Goal: Task Accomplishment & Management: Complete application form

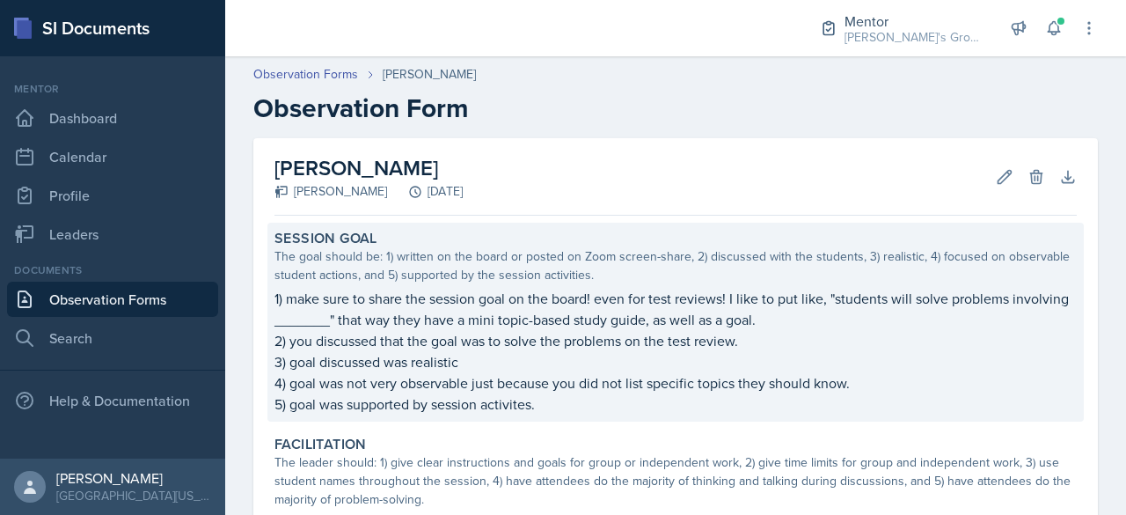
drag, startPoint x: 655, startPoint y: 513, endPoint x: 657, endPoint y: 316, distance: 197.1
click at [657, 316] on p "1) make sure to share the session goal on the board! even for test reviews! I l…" at bounding box center [676, 309] width 803 height 42
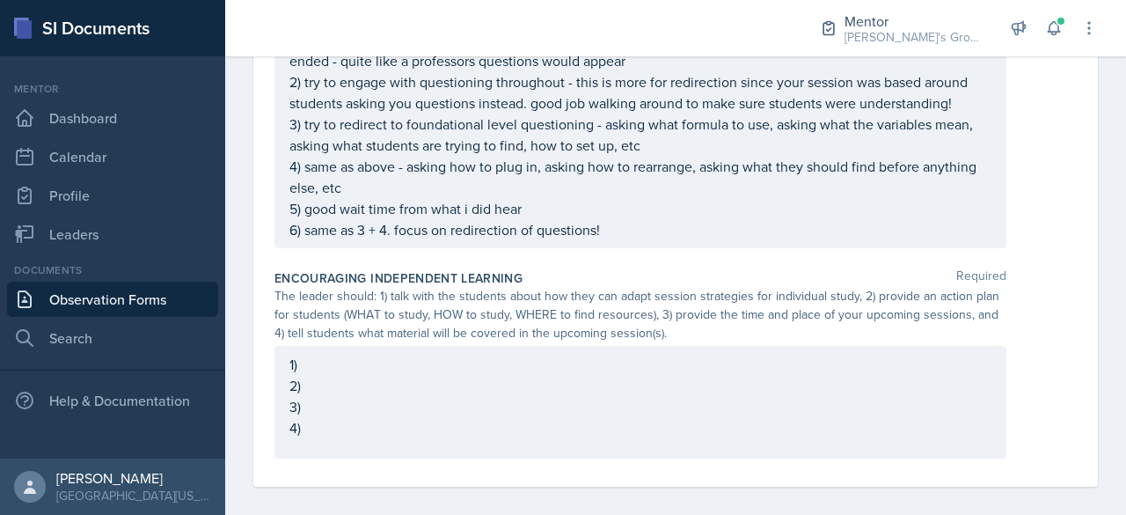
scroll to position [1999, 0]
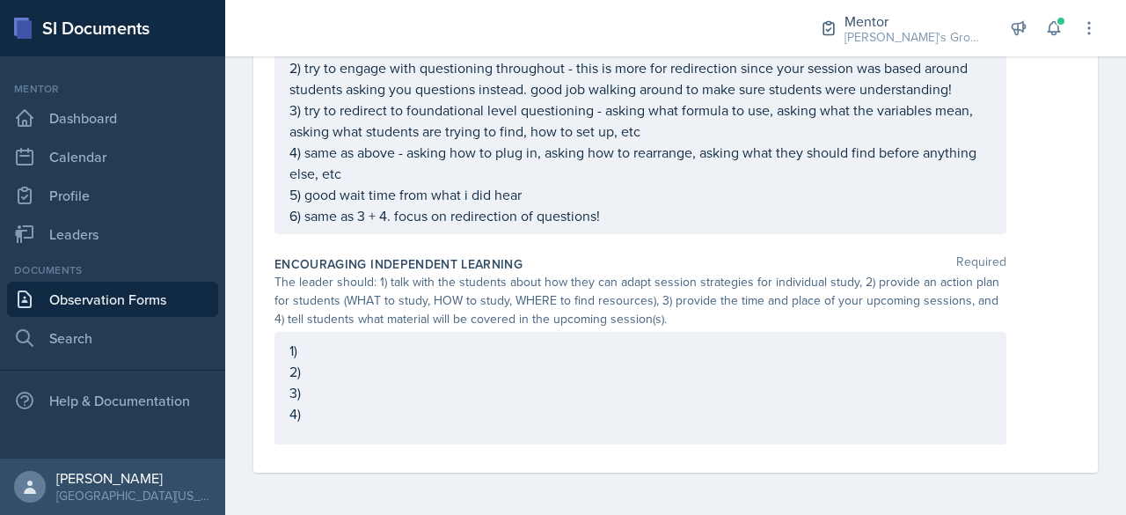
click at [643, 353] on p "1)" at bounding box center [641, 350] width 702 height 21
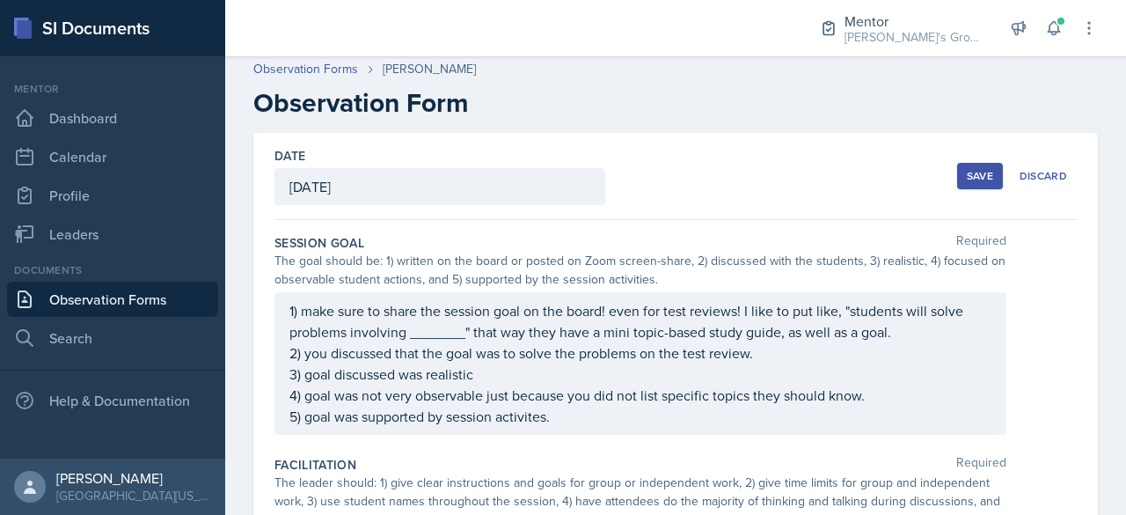
scroll to position [3, 0]
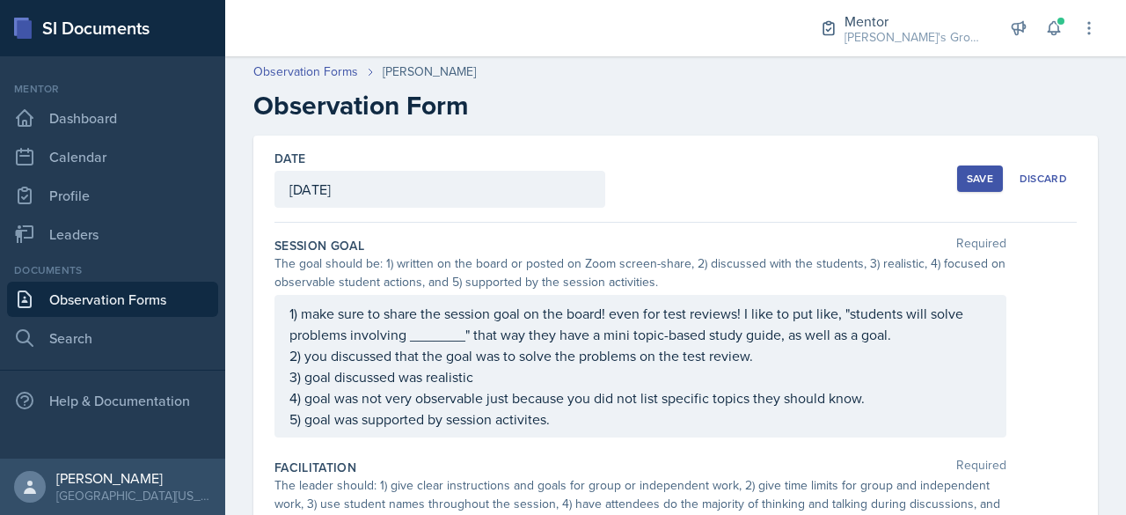
click at [967, 178] on div "Save" at bounding box center [980, 179] width 26 height 14
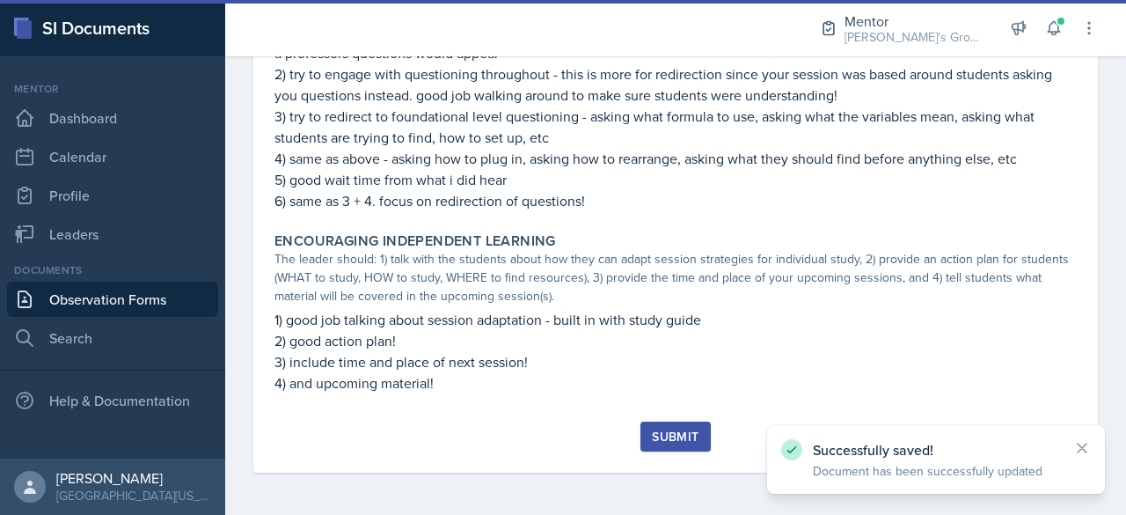
scroll to position [1769, 0]
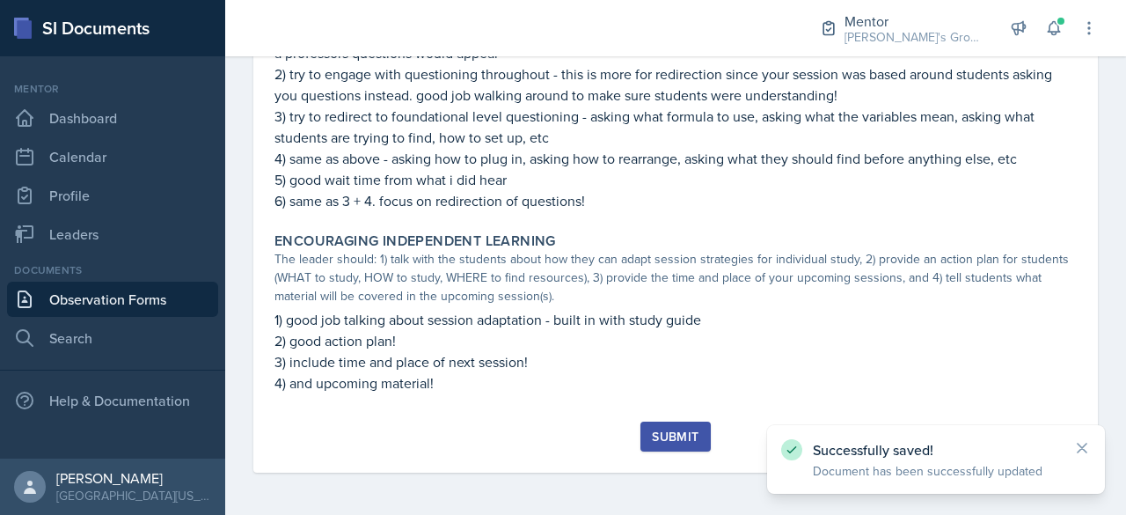
click at [652, 435] on div "Submit" at bounding box center [675, 436] width 47 height 14
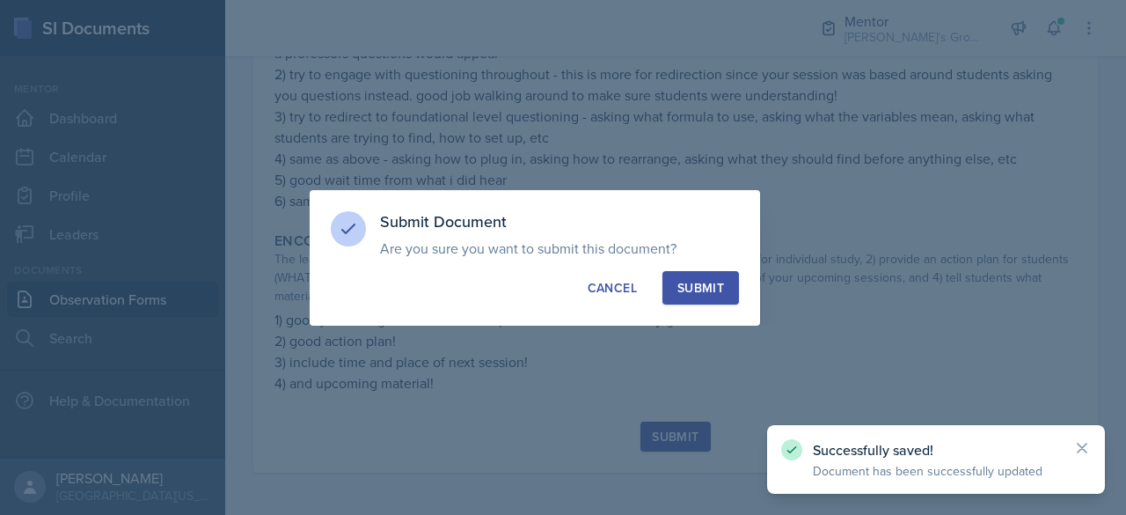
click at [703, 295] on div "Submit" at bounding box center [701, 288] width 47 height 18
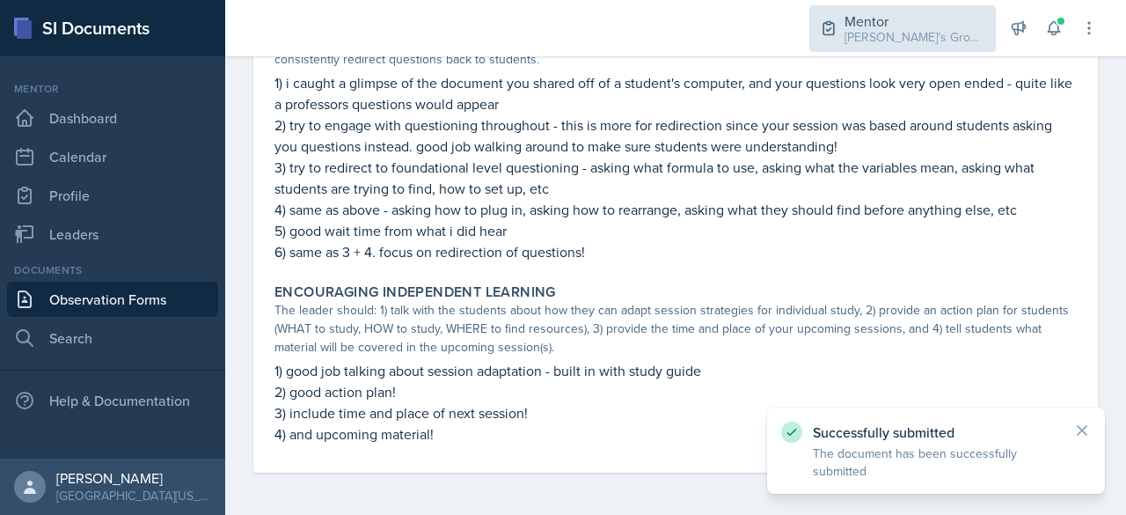
click at [903, 11] on div "Mentor" at bounding box center [915, 21] width 141 height 21
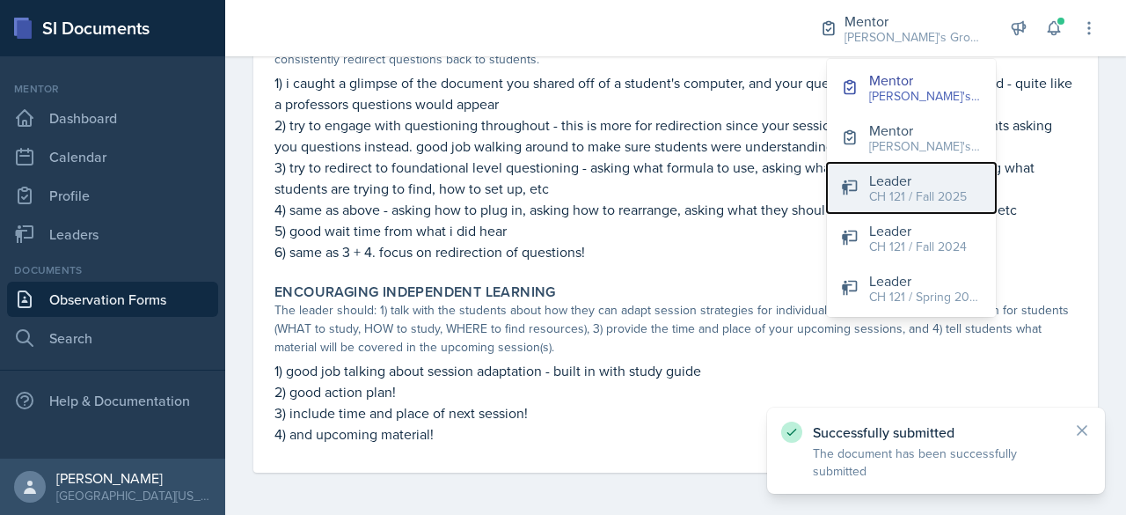
click at [906, 196] on div "CH 121 / Fall 2025" at bounding box center [919, 196] width 98 height 18
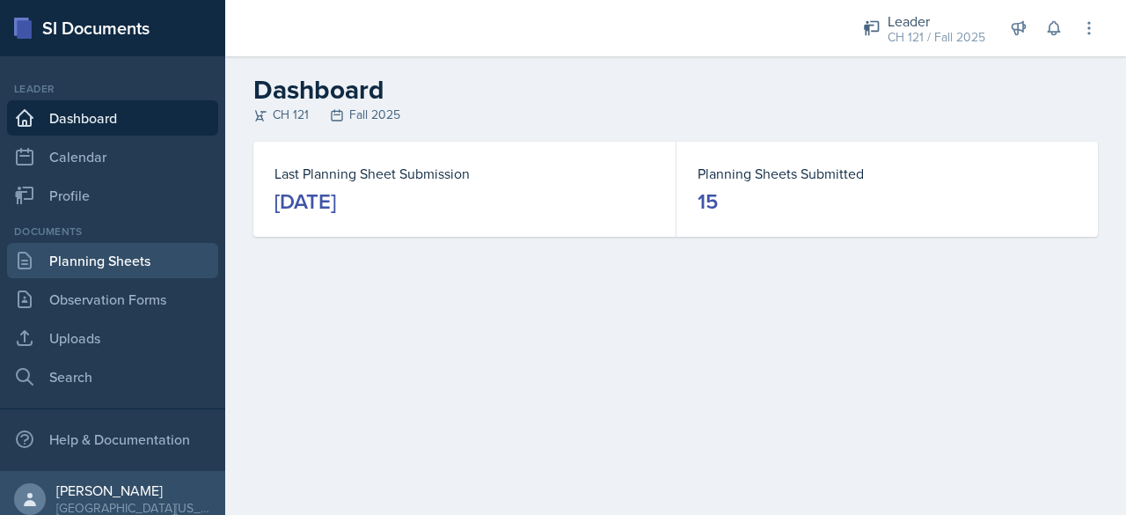
click at [107, 253] on link "Planning Sheets" at bounding box center [112, 260] width 211 height 35
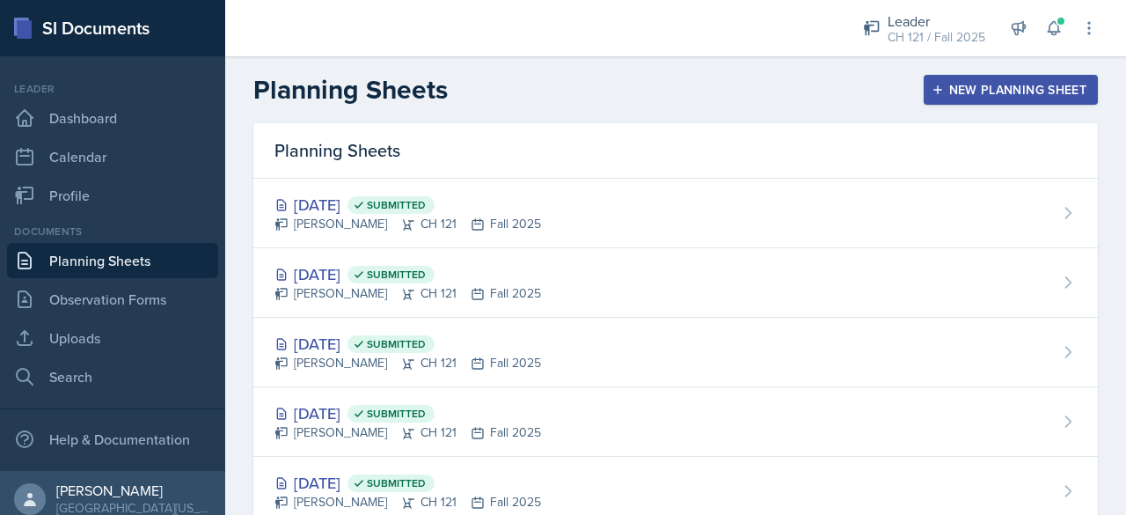
click at [1014, 78] on button "New Planning Sheet" at bounding box center [1011, 90] width 174 height 30
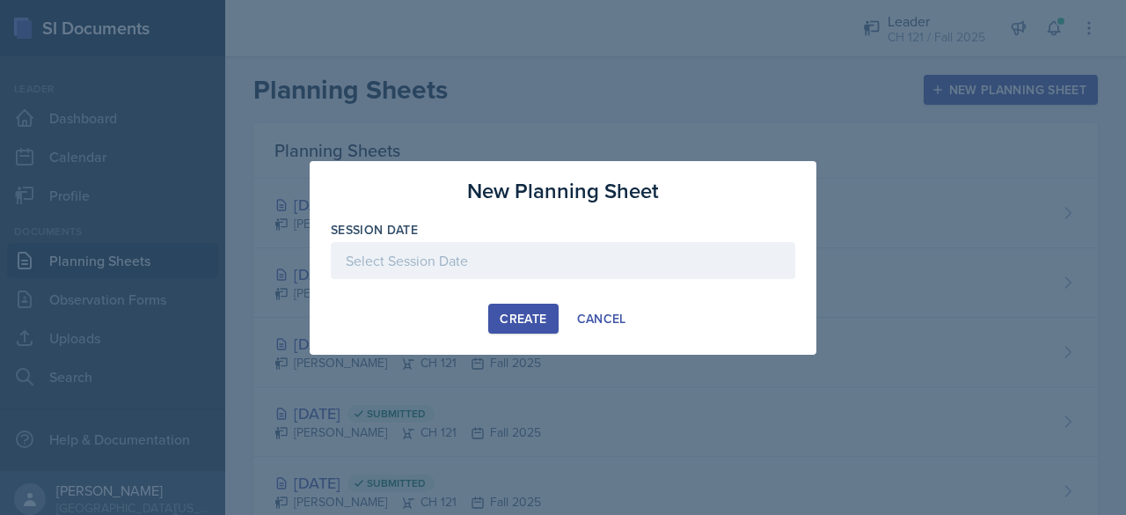
click at [613, 275] on div at bounding box center [563, 260] width 465 height 37
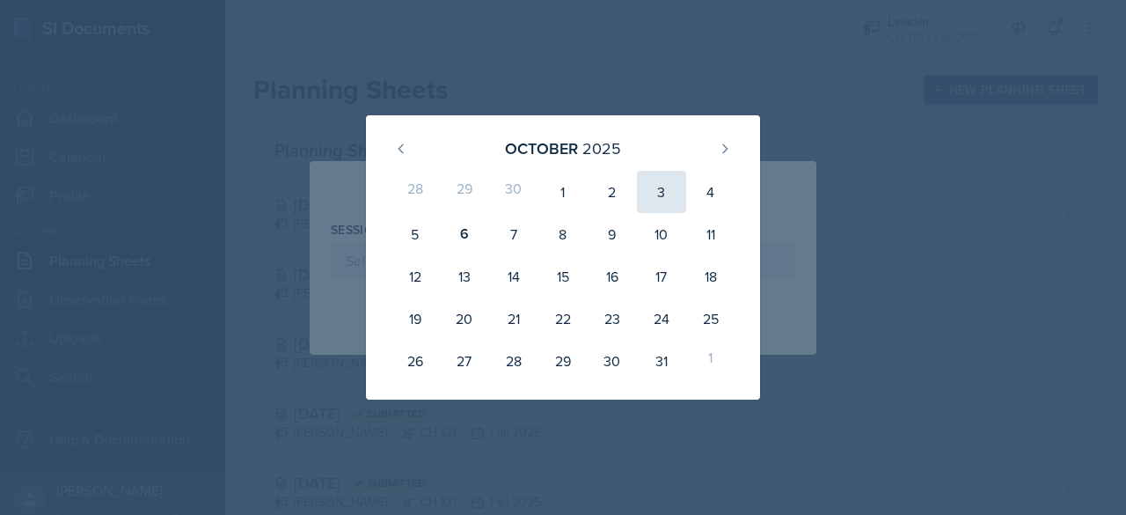
click at [657, 200] on div "3" at bounding box center [661, 192] width 49 height 42
type input "[DATE]"
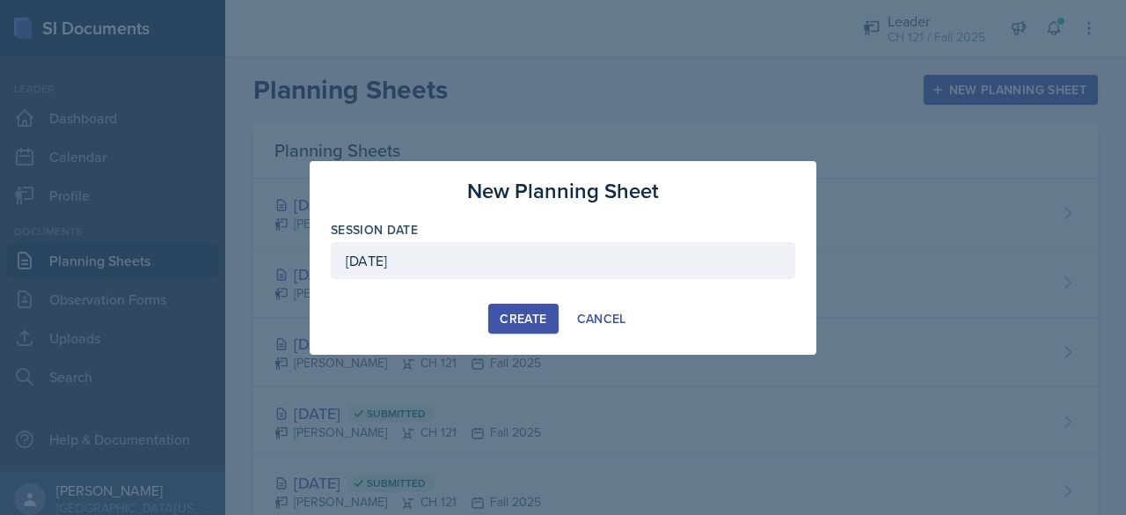
click at [512, 317] on div "Create" at bounding box center [523, 319] width 47 height 14
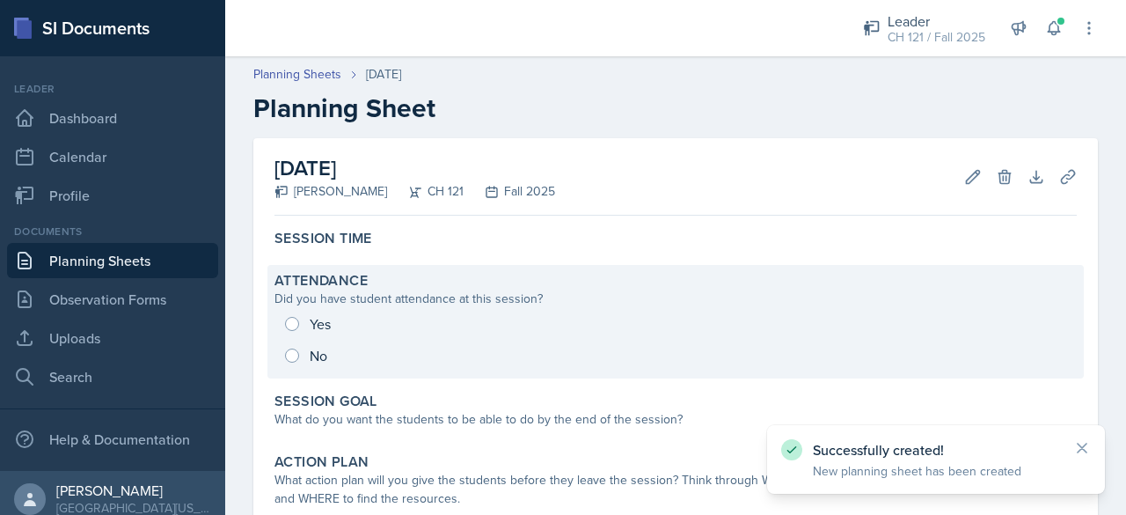
click at [414, 312] on div "Yes No" at bounding box center [676, 339] width 803 height 63
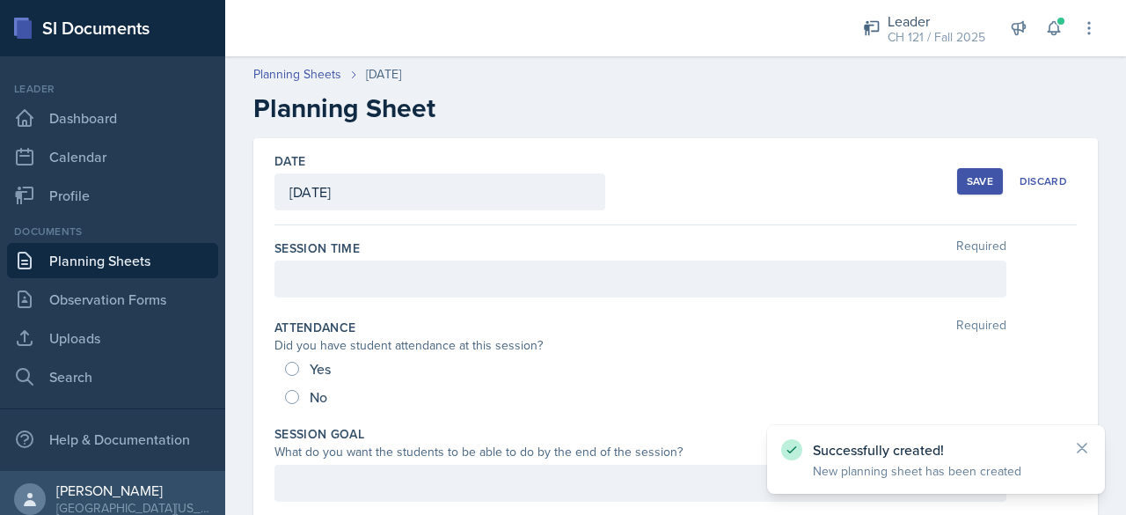
click at [338, 290] on div at bounding box center [641, 278] width 732 height 37
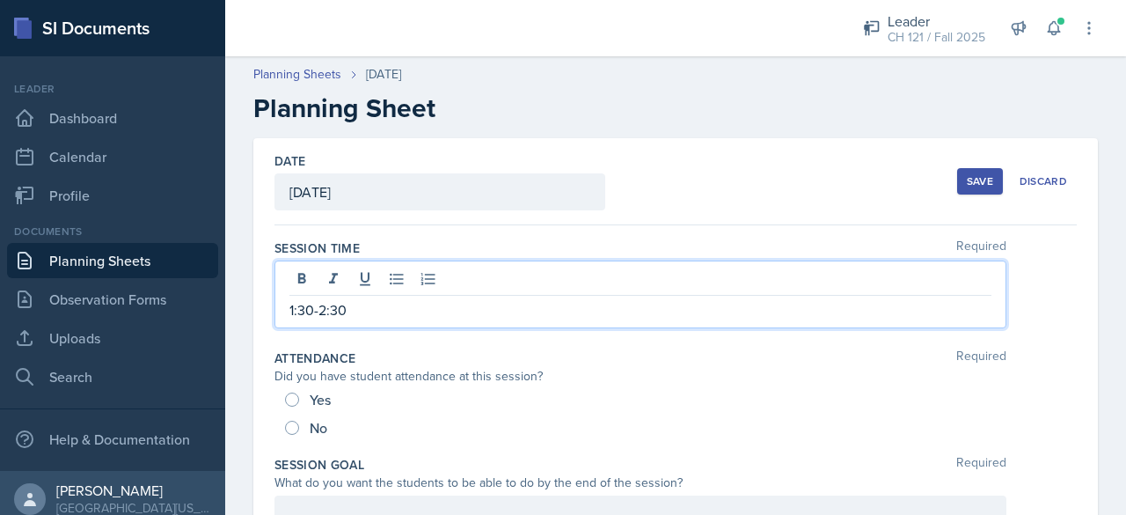
click at [298, 393] on div "Yes" at bounding box center [309, 399] width 49 height 28
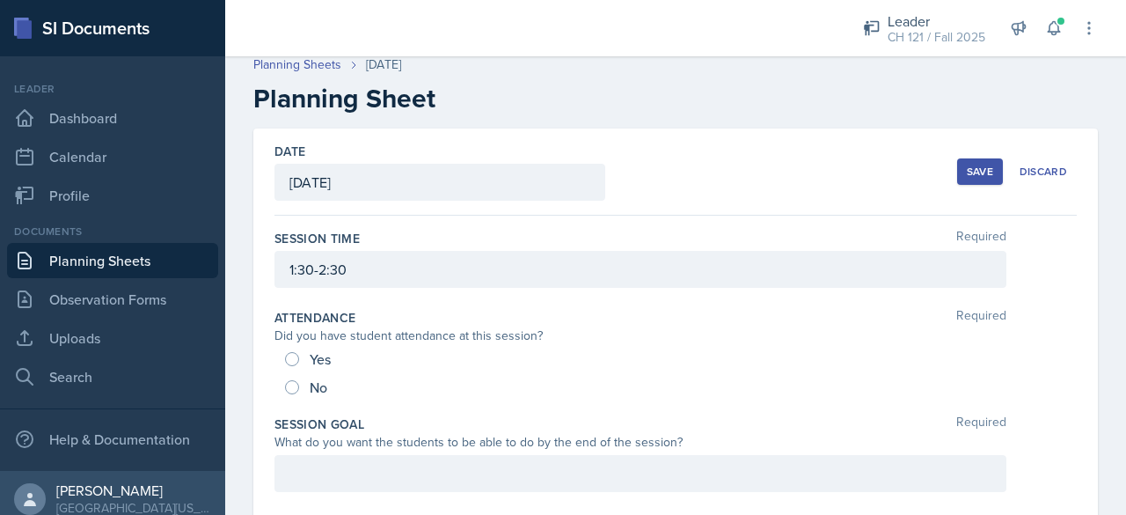
scroll to position [11, 0]
click at [288, 356] on input "Yes" at bounding box center [292, 358] width 14 height 14
radio input "true"
click at [384, 459] on div at bounding box center [641, 472] width 732 height 37
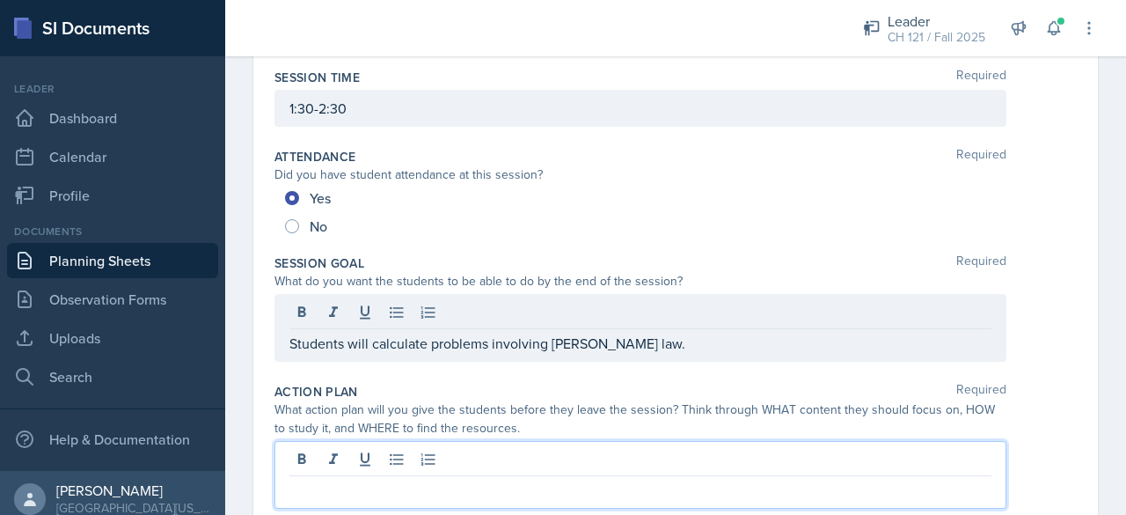
scroll to position [171, 0]
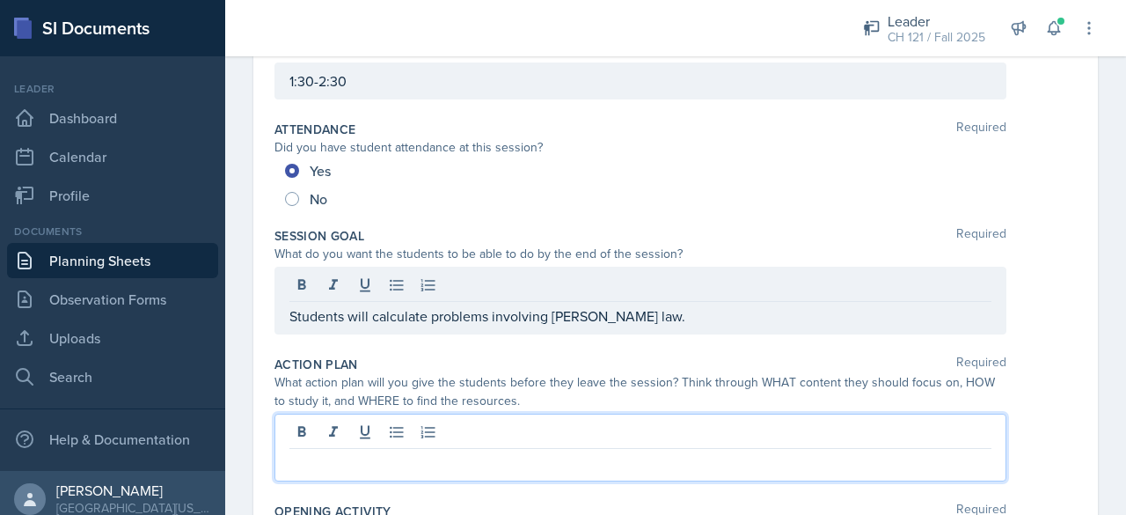
click at [409, 452] on p at bounding box center [641, 462] width 702 height 21
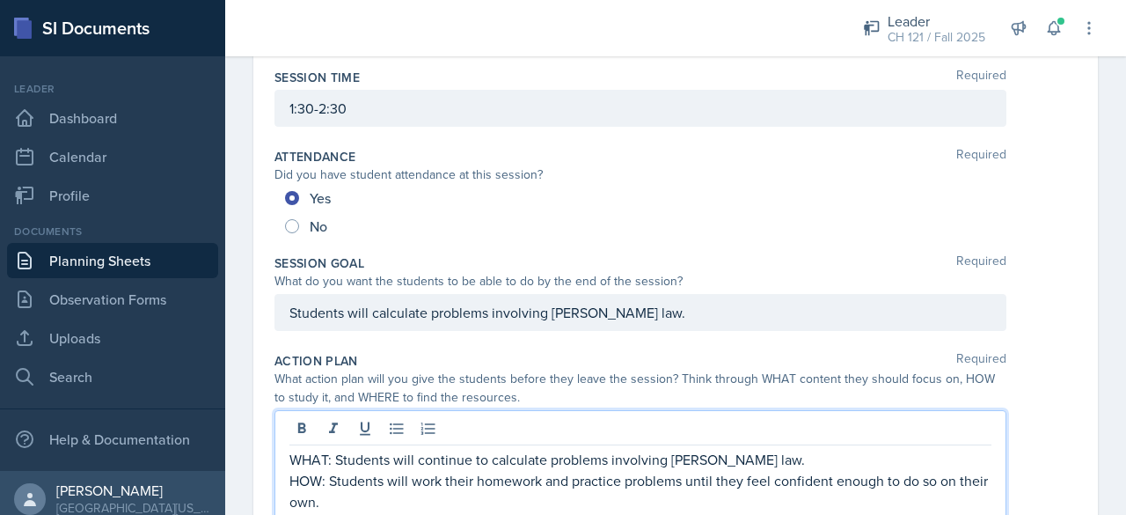
scroll to position [190, 0]
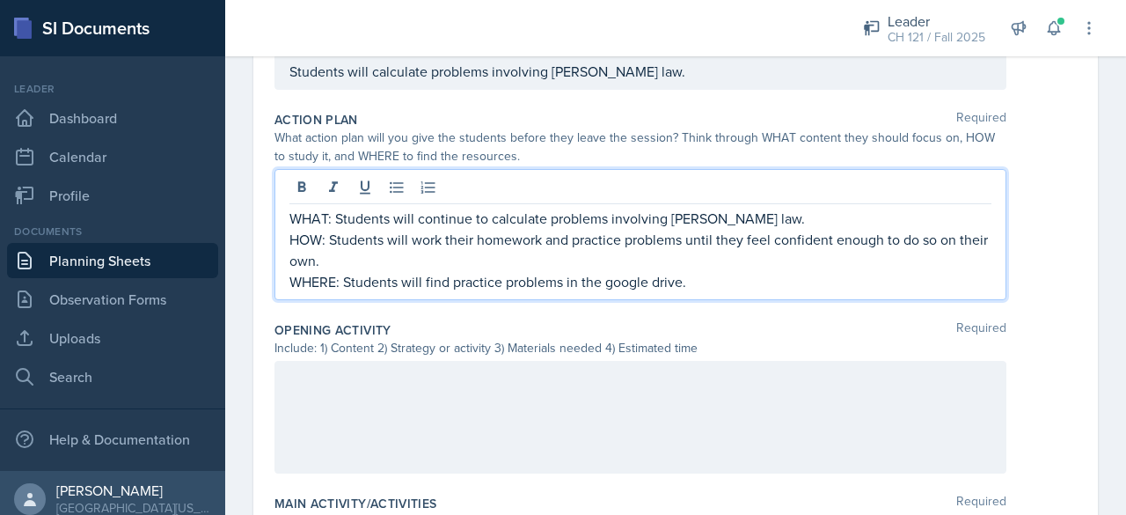
click at [469, 402] on div at bounding box center [641, 417] width 732 height 113
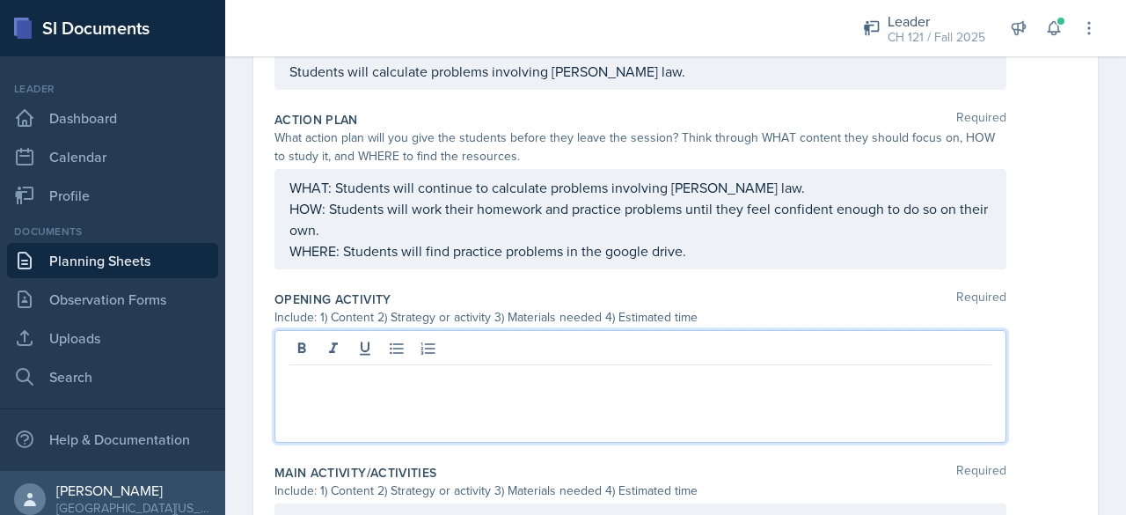
scroll to position [443, 0]
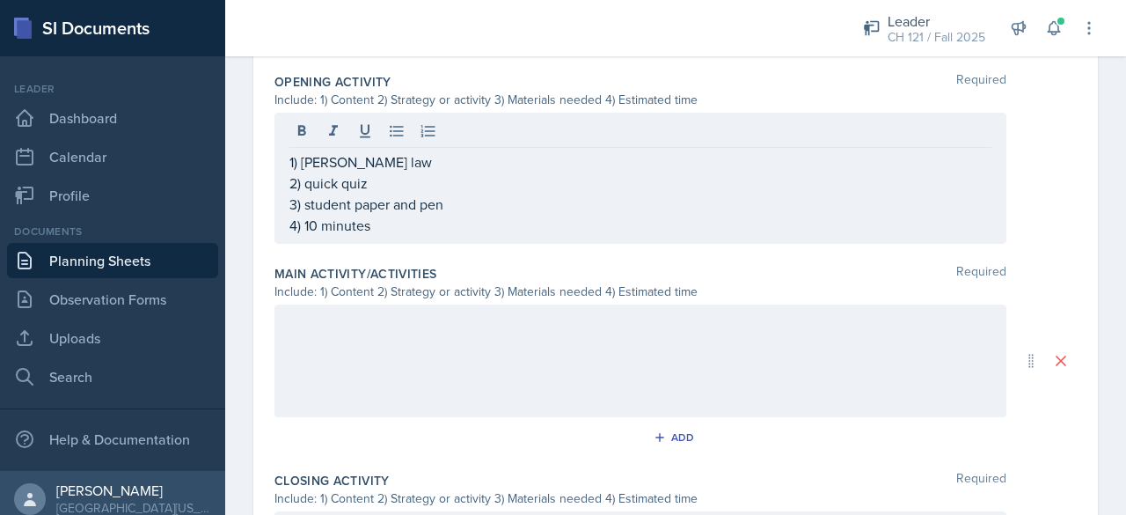
click at [646, 374] on div at bounding box center [641, 361] width 732 height 113
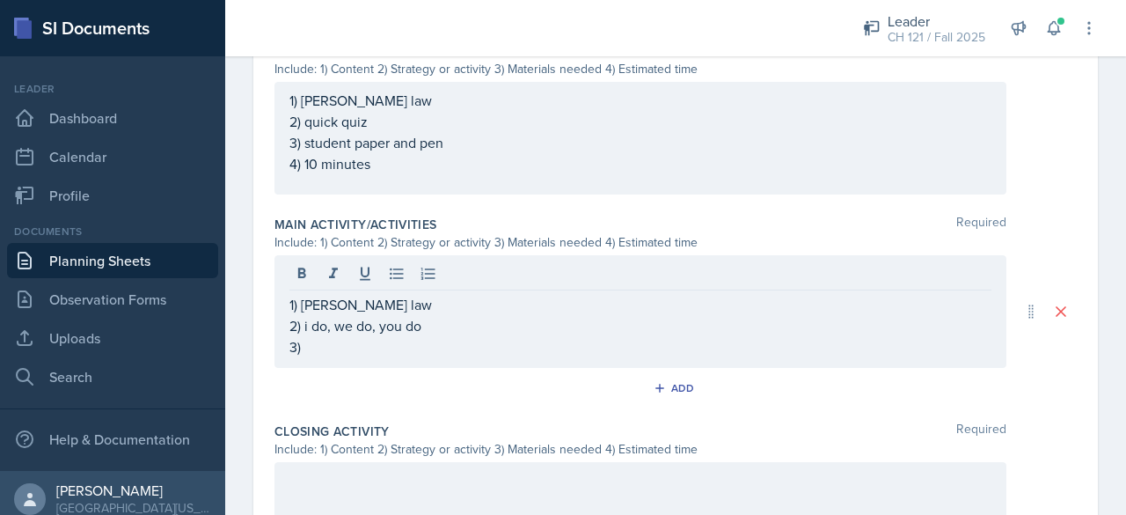
click at [437, 365] on div "Main Activity/Activities Required Include: 1) Content 2) Strategy or activity 3…" at bounding box center [676, 312] width 803 height 207
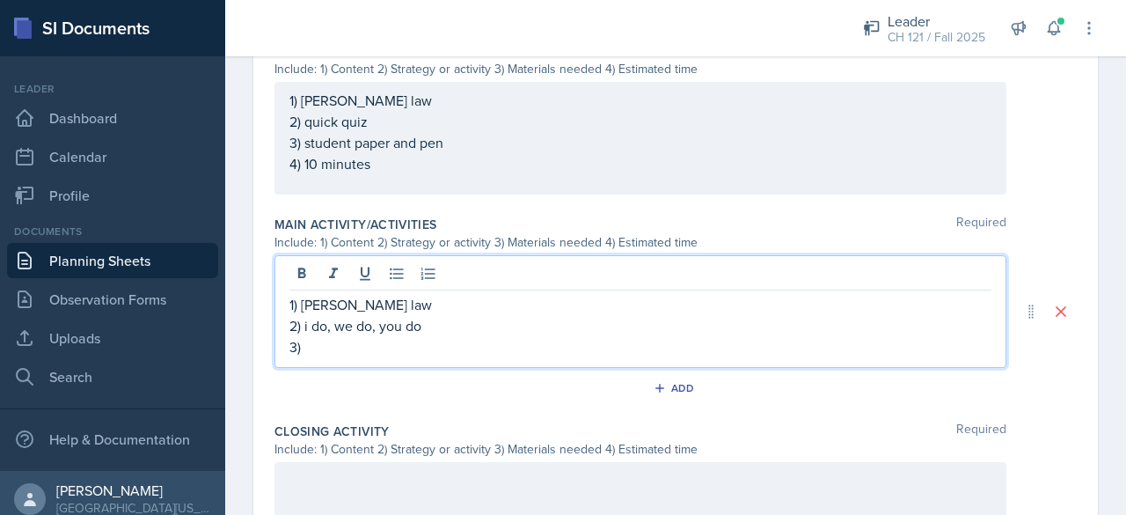
click at [439, 319] on div "1) [PERSON_NAME] law 2) i do, we do, you do 3)" at bounding box center [641, 325] width 702 height 63
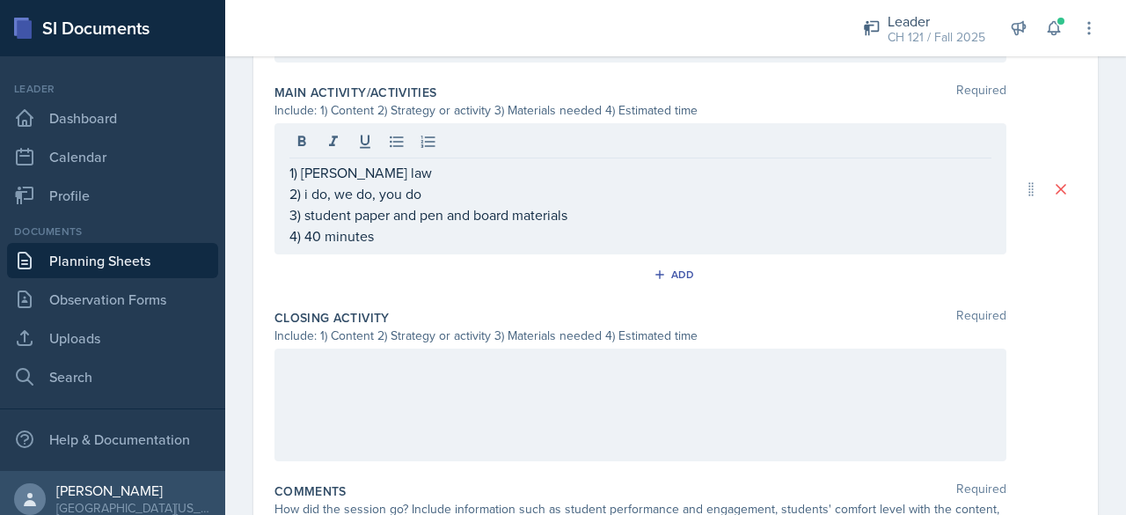
click at [442, 376] on div at bounding box center [641, 405] width 732 height 113
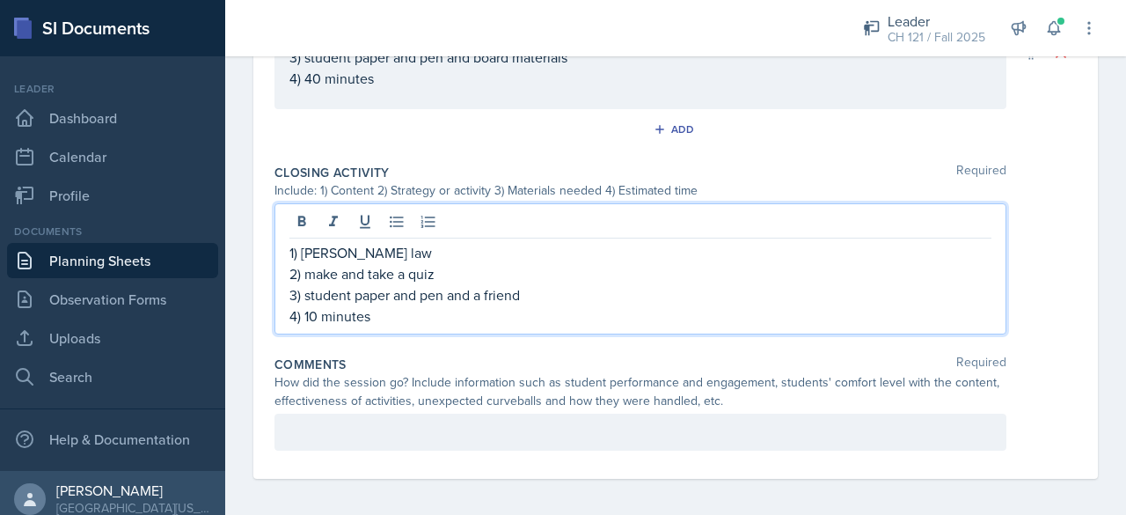
click at [472, 414] on div at bounding box center [641, 432] width 732 height 37
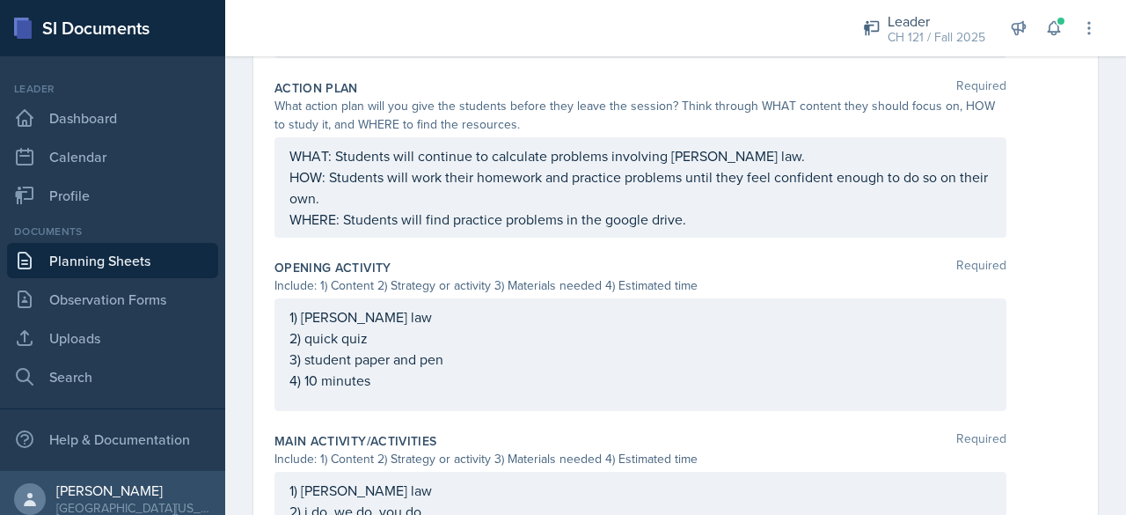
scroll to position [0, 0]
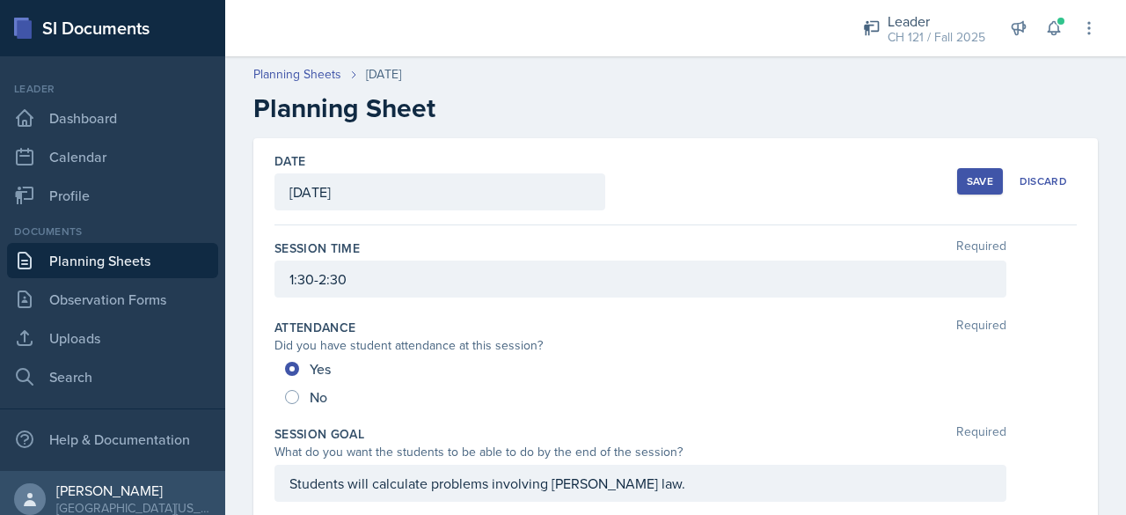
click at [967, 182] on div "Save" at bounding box center [980, 181] width 26 height 14
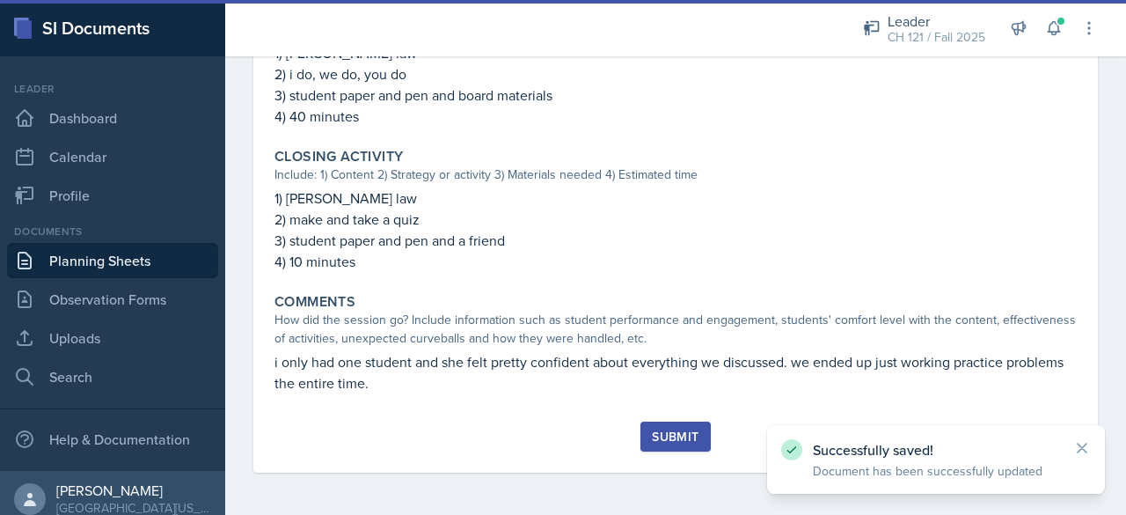
scroll to position [780, 0]
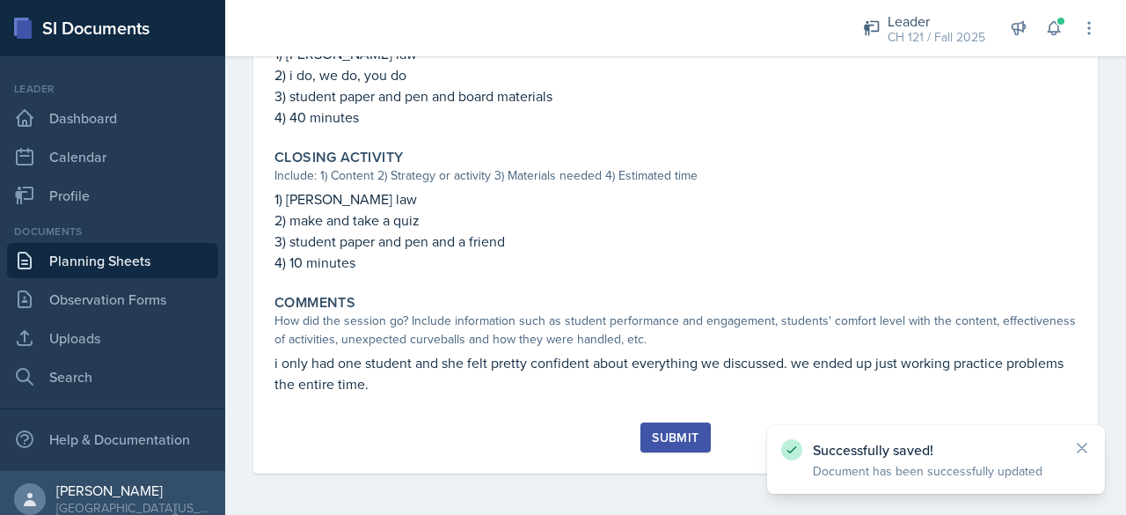
click at [654, 435] on div "Submit" at bounding box center [675, 437] width 47 height 14
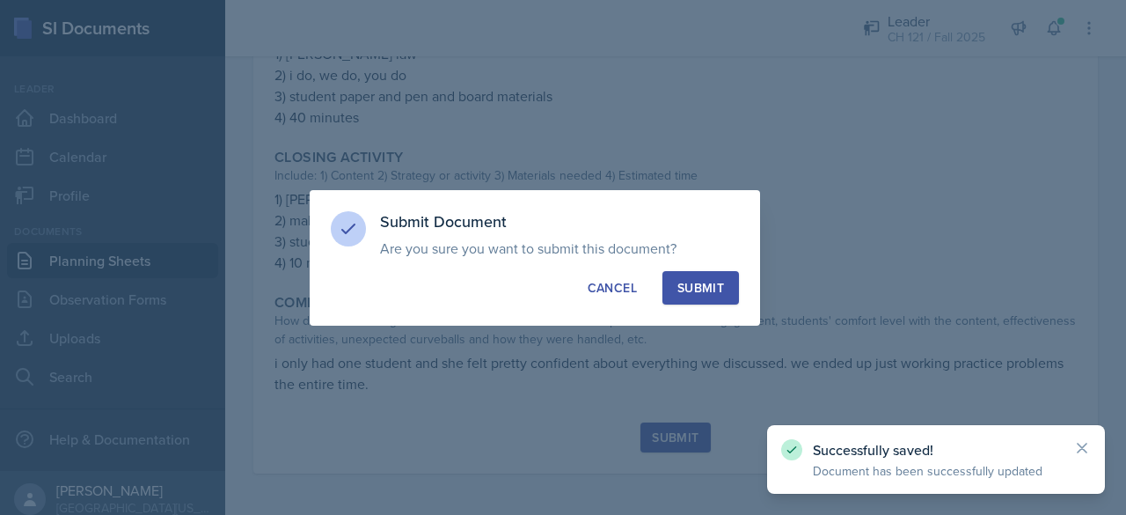
click at [704, 284] on div "Submit" at bounding box center [701, 288] width 47 height 18
radio input "true"
